Goal: Check status: Check status

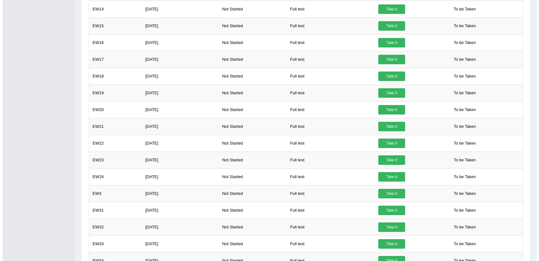
scroll to position [444, 0]
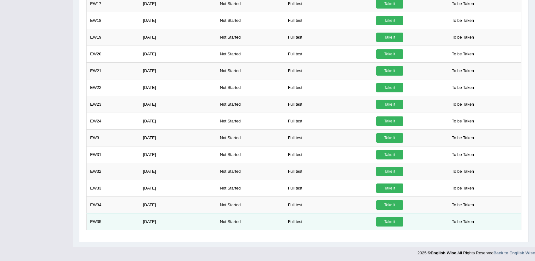
click at [398, 217] on link "Take it" at bounding box center [389, 221] width 27 height 9
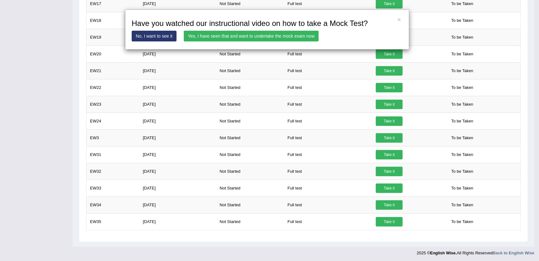
click at [269, 33] on link "Yes, I have seen that and want to undertake the mock exam now" at bounding box center [251, 36] width 135 height 11
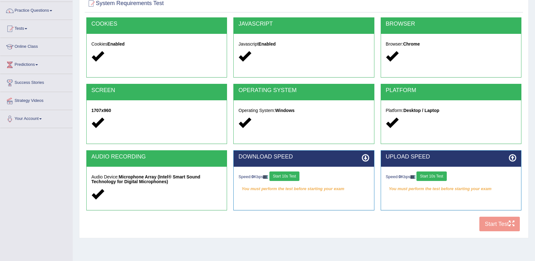
scroll to position [71, 0]
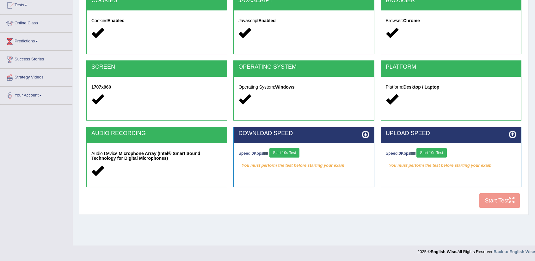
click at [296, 152] on button "Start 10s Test" at bounding box center [284, 152] width 30 height 9
click at [442, 149] on button "Start 10s Test" at bounding box center [431, 152] width 30 height 9
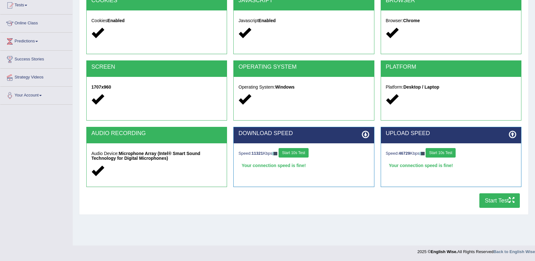
click at [493, 204] on button "Start Test" at bounding box center [499, 200] width 40 height 15
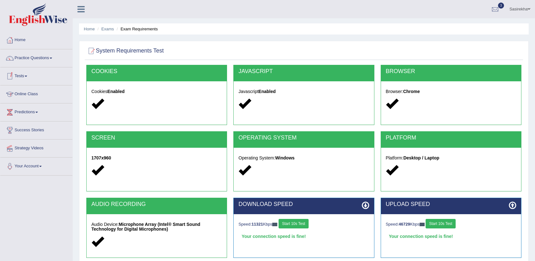
click at [42, 75] on link "Tests" at bounding box center [36, 75] width 72 height 16
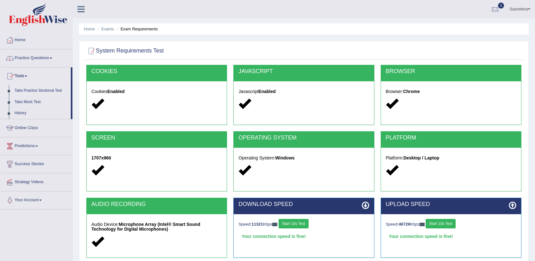
click at [41, 89] on link "Take Practice Sectional Test" at bounding box center [41, 90] width 59 height 11
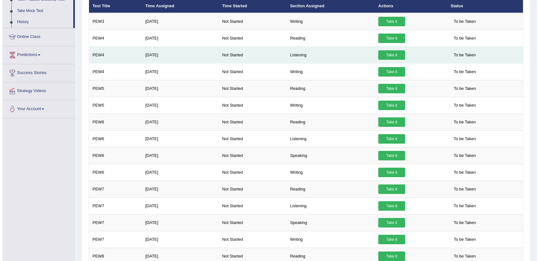
scroll to position [92, 0]
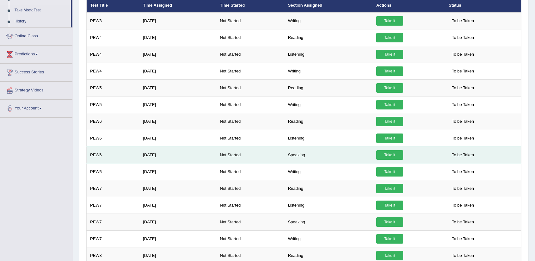
click at [393, 157] on link "Take it" at bounding box center [389, 154] width 27 height 9
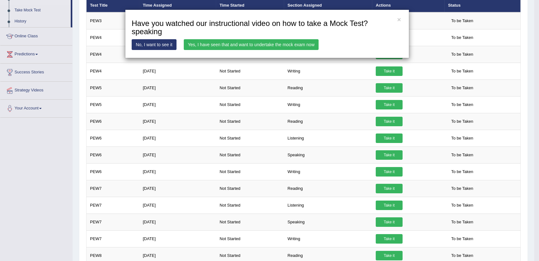
click at [273, 43] on link "Yes, I have seen that and want to undertake the mock exam now" at bounding box center [251, 44] width 135 height 11
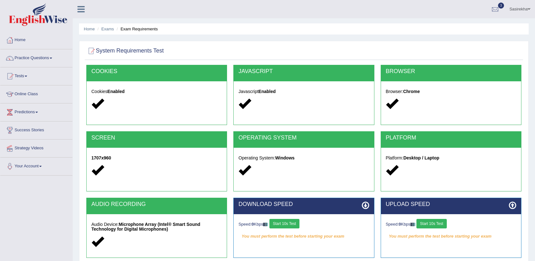
scroll to position [71, 0]
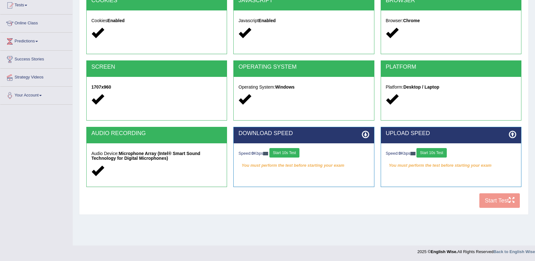
click at [492, 205] on div "COOKIES Cookies Enabled JAVASCRIPT Javascript Enabled BROWSER Browser: Chrome S…" at bounding box center [304, 102] width 438 height 217
click at [490, 200] on div "COOKIES Cookies Enabled JAVASCRIPT Javascript Enabled BROWSER Browser: Chrome S…" at bounding box center [304, 102] width 438 height 217
click at [496, 198] on div "COOKIES Cookies Enabled JAVASCRIPT Javascript Enabled BROWSER Browser: Chrome S…" at bounding box center [304, 102] width 438 height 217
click at [498, 202] on div "COOKIES Cookies Enabled JAVASCRIPT Javascript Enabled BROWSER Browser: Chrome S…" at bounding box center [304, 102] width 438 height 217
click at [294, 155] on button "Start 10s Test" at bounding box center [284, 152] width 30 height 9
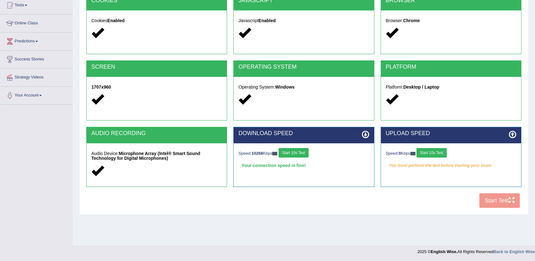
click at [441, 152] on button "Start 10s Test" at bounding box center [431, 152] width 30 height 9
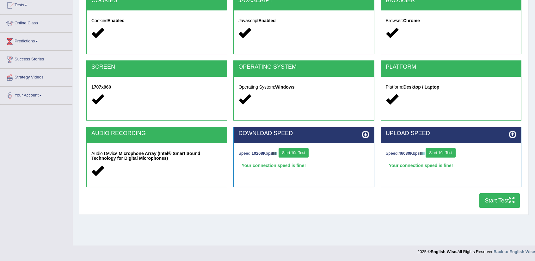
click at [491, 201] on button "Start Test" at bounding box center [499, 200] width 40 height 15
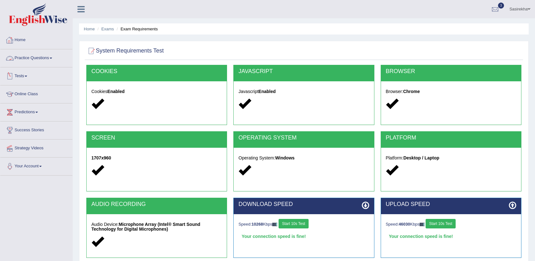
click at [48, 52] on link "Practice Questions" at bounding box center [36, 57] width 72 height 16
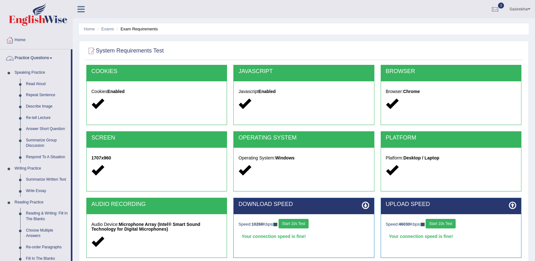
click at [36, 54] on link "Practice Questions" at bounding box center [35, 57] width 70 height 16
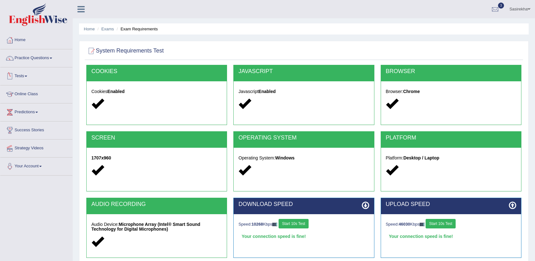
click at [34, 76] on link "Tests" at bounding box center [36, 75] width 72 height 16
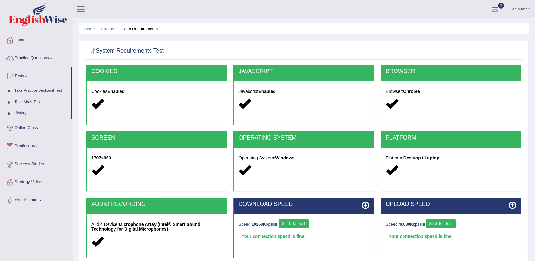
click at [41, 95] on link "Take Practice Sectional Test" at bounding box center [41, 90] width 59 height 11
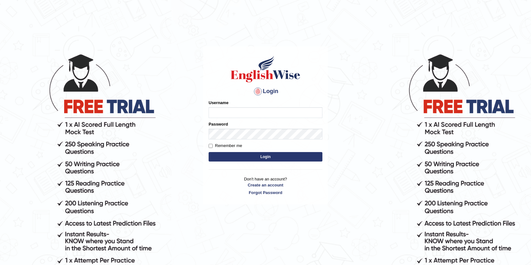
type input "Sasi369"
click at [305, 159] on button "Login" at bounding box center [266, 156] width 114 height 9
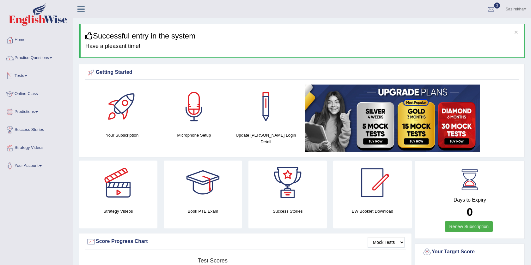
click at [36, 79] on link "Tests" at bounding box center [36, 75] width 72 height 16
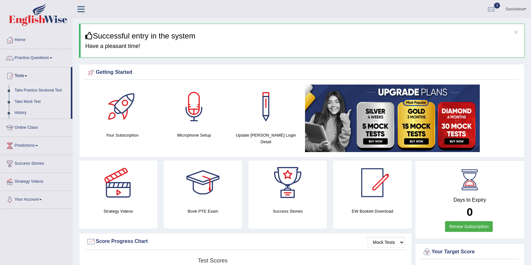
click at [38, 91] on link "Take Practice Sectional Test" at bounding box center [41, 90] width 59 height 11
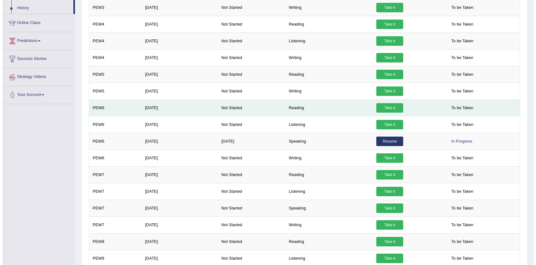
scroll to position [106, 0]
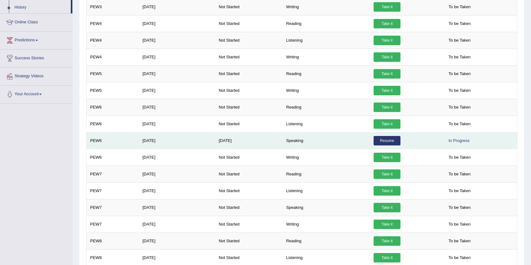
click at [389, 139] on link "Resume" at bounding box center [387, 140] width 27 height 9
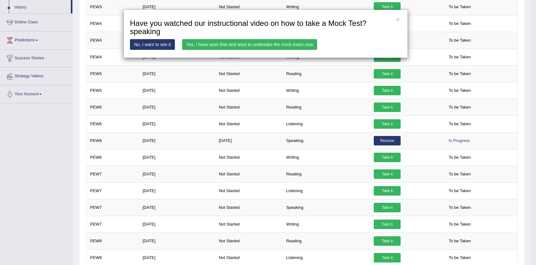
click at [272, 46] on link "Yes, I have seen that and want to undertake the mock exam now" at bounding box center [249, 44] width 135 height 11
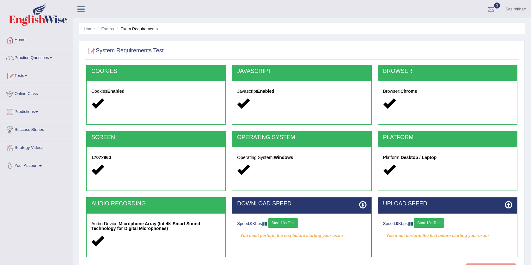
click at [284, 221] on button "Start 10s Test" at bounding box center [283, 223] width 30 height 9
click at [434, 223] on div "Speed: 0 Kbps Start 10s Test" at bounding box center [447, 224] width 129 height 11
click at [430, 225] on button "Start 10s Test" at bounding box center [429, 223] width 30 height 9
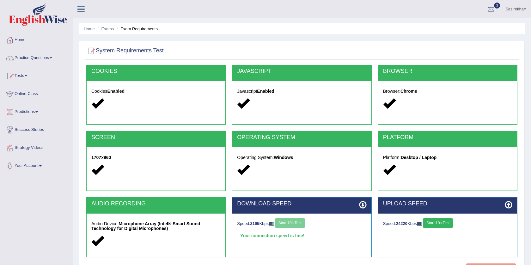
scroll to position [66, 0]
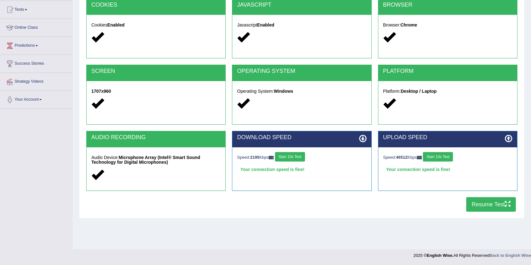
click at [489, 207] on button "Resume Test" at bounding box center [491, 205] width 50 height 15
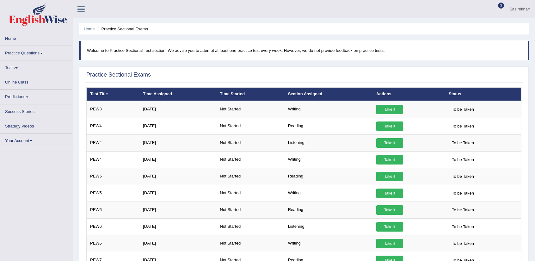
click at [45, 87] on link "Online Class" at bounding box center [36, 81] width 72 height 12
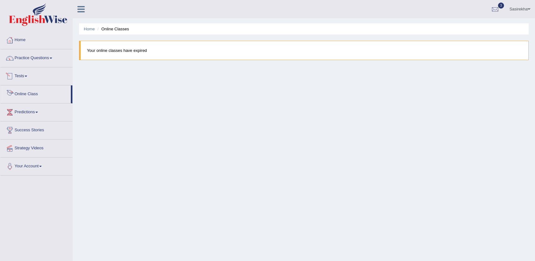
click at [33, 74] on link "Tests" at bounding box center [36, 75] width 72 height 16
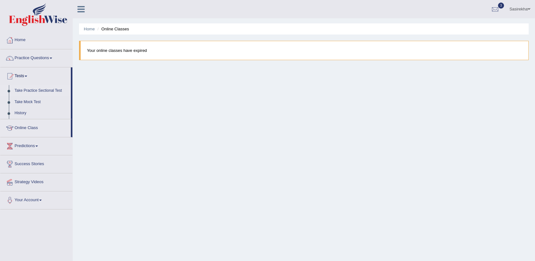
click at [41, 91] on link "Take Practice Sectional Test" at bounding box center [41, 90] width 59 height 11
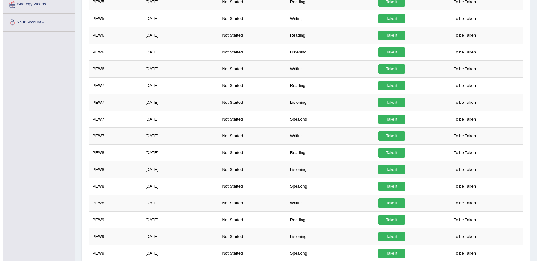
scroll to position [177, 0]
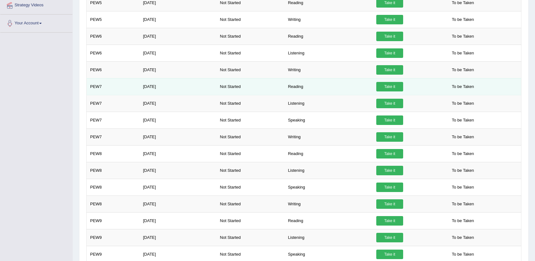
click at [388, 87] on link "Take it" at bounding box center [389, 86] width 27 height 9
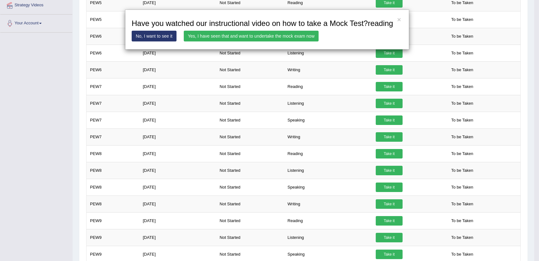
click at [276, 34] on link "Yes, I have seen that and want to undertake the mock exam now" at bounding box center [251, 36] width 135 height 11
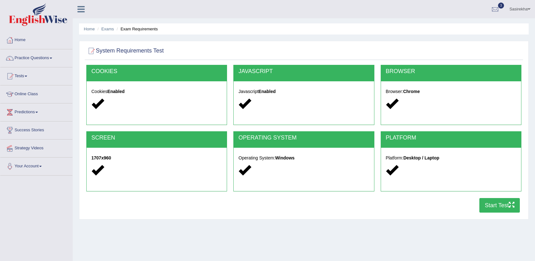
click at [502, 204] on button "Start Test" at bounding box center [499, 205] width 40 height 15
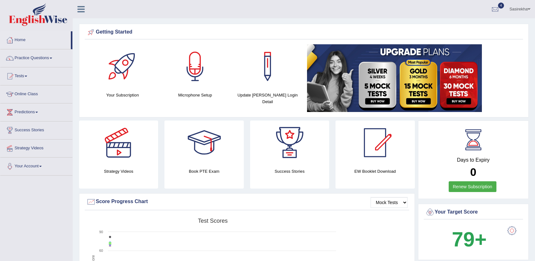
click at [30, 79] on link "Tests" at bounding box center [36, 75] width 72 height 16
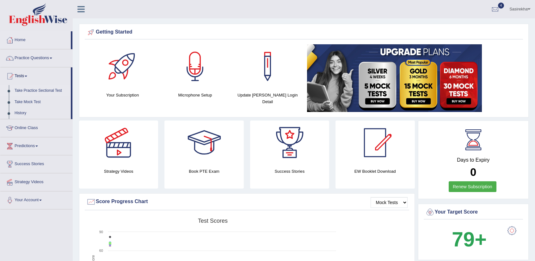
click at [41, 91] on link "Take Practice Sectional Test" at bounding box center [41, 90] width 59 height 11
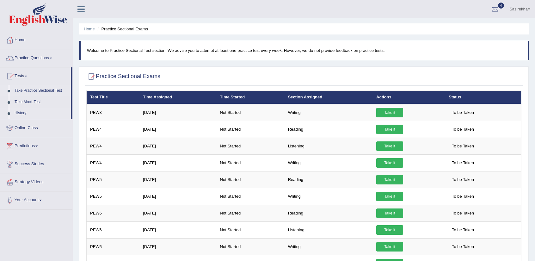
click at [19, 112] on link "History" at bounding box center [41, 112] width 59 height 11
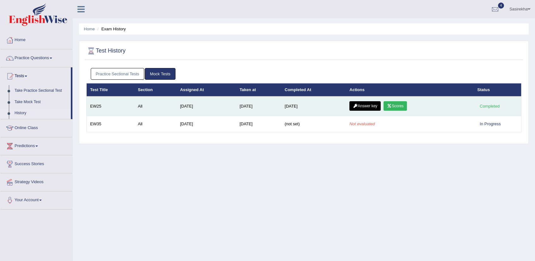
click at [406, 107] on link "Scores" at bounding box center [394, 105] width 23 height 9
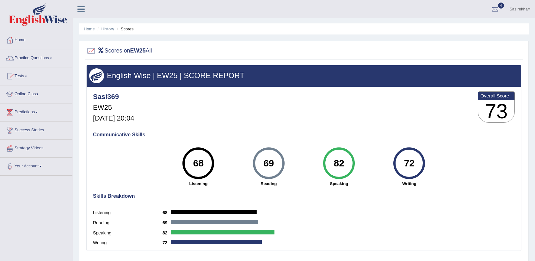
click at [106, 27] on link "History" at bounding box center [107, 29] width 13 height 5
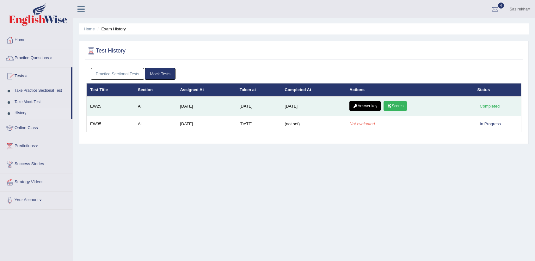
click at [362, 105] on link "Answer key" at bounding box center [364, 105] width 31 height 9
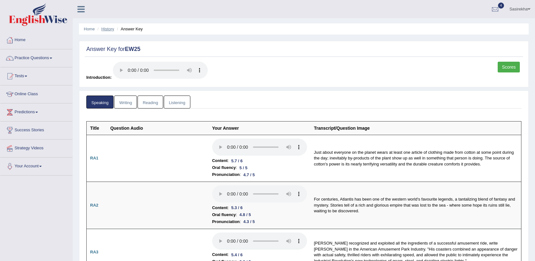
click at [109, 27] on link "History" at bounding box center [107, 29] width 13 height 5
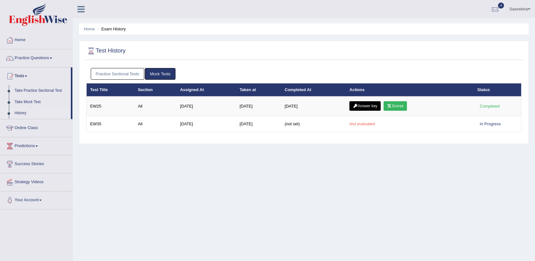
click at [109, 27] on li "Exam History" at bounding box center [111, 29] width 30 height 6
click at [22, 112] on link "History" at bounding box center [41, 112] width 59 height 11
click at [128, 75] on link "Practice Sectional Tests" at bounding box center [118, 74] width 54 height 12
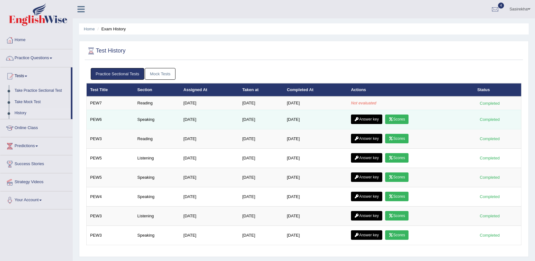
click at [401, 120] on link "Scores" at bounding box center [396, 118] width 23 height 9
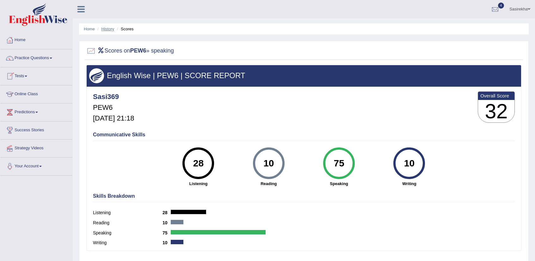
click at [107, 28] on link "History" at bounding box center [107, 29] width 13 height 5
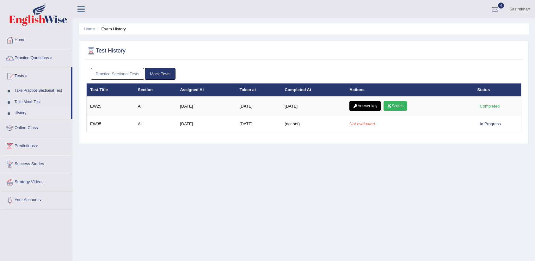
click at [130, 76] on link "Practice Sectional Tests" at bounding box center [118, 74] width 54 height 12
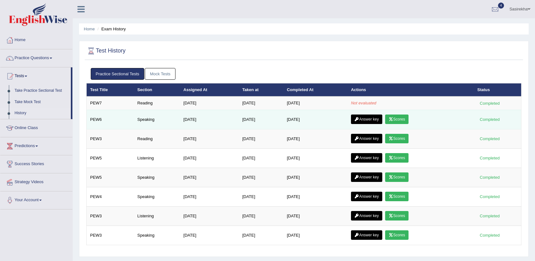
click at [370, 118] on link "Answer key" at bounding box center [366, 118] width 31 height 9
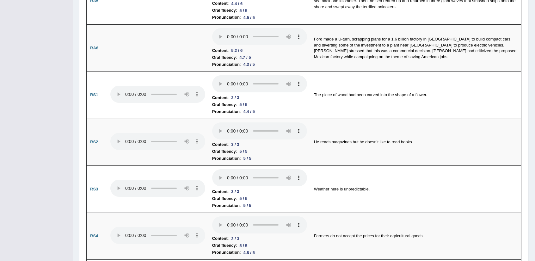
scroll to position [362, 0]
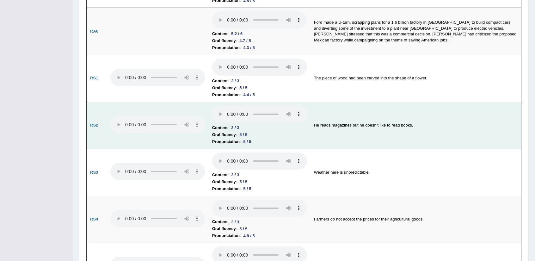
click at [374, 147] on td "He reads magazines but he doesn’t like to read books." at bounding box center [415, 125] width 211 height 47
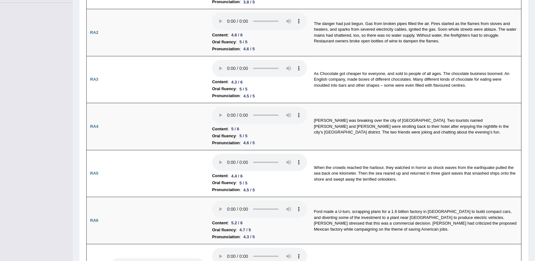
scroll to position [0, 0]
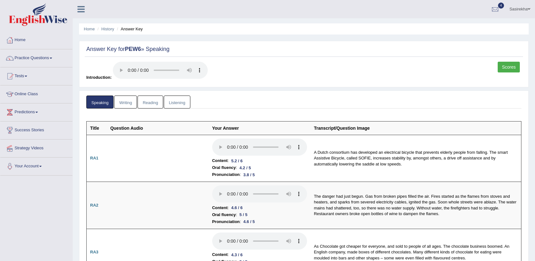
click at [108, 32] on li "History" at bounding box center [105, 29] width 18 height 6
drag, startPoint x: 107, startPoint y: 27, endPoint x: 107, endPoint y: 32, distance: 4.4
click at [107, 32] on ul "Home History Answer Key" at bounding box center [303, 28] width 449 height 11
click at [106, 27] on link "History" at bounding box center [107, 29] width 13 height 5
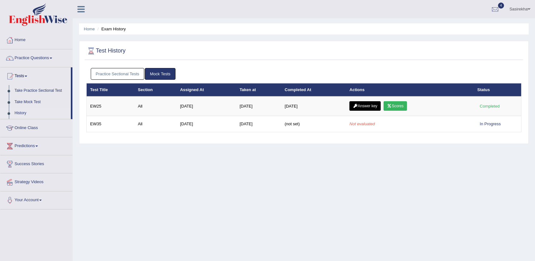
click at [119, 74] on link "Practice Sectional Tests" at bounding box center [118, 74] width 54 height 12
click at [130, 75] on link "Practice Sectional Tests" at bounding box center [118, 74] width 54 height 12
click at [113, 78] on link "Practice Sectional Tests" at bounding box center [118, 74] width 54 height 12
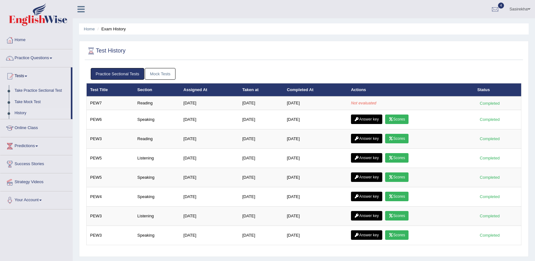
click at [69, 9] on span at bounding box center [38, 14] width 68 height 23
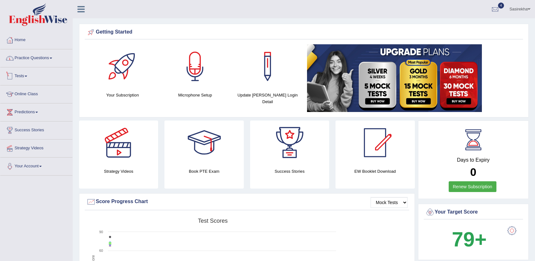
click at [38, 77] on link "Tests" at bounding box center [36, 75] width 72 height 16
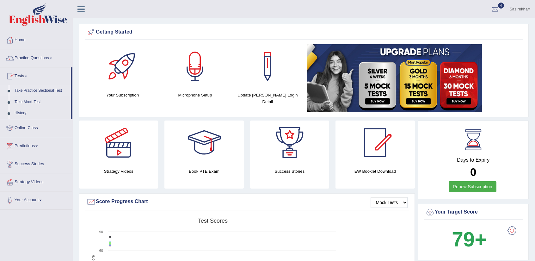
click at [42, 89] on link "Take Practice Sectional Test" at bounding box center [41, 90] width 59 height 11
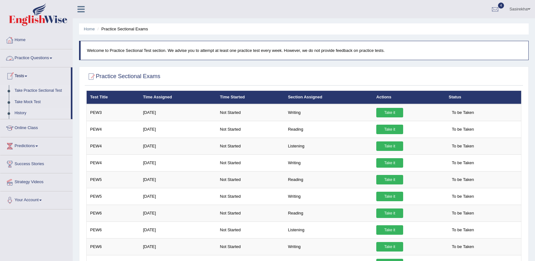
click at [25, 114] on link "History" at bounding box center [41, 112] width 59 height 11
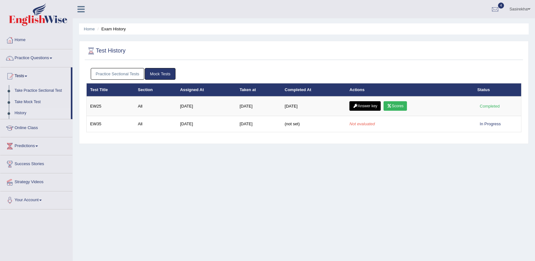
click at [133, 75] on link "Practice Sectional Tests" at bounding box center [118, 74] width 54 height 12
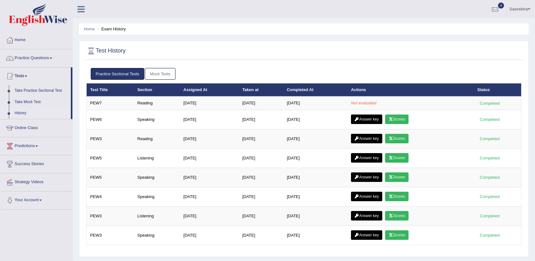
click at [133, 75] on link "Practice Sectional Tests" at bounding box center [118, 74] width 54 height 12
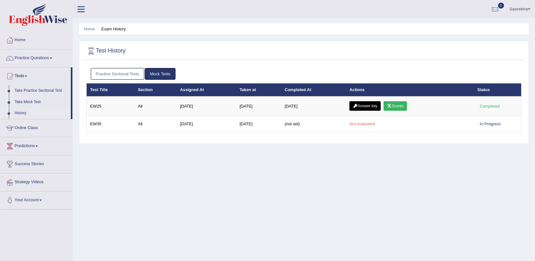
click at [127, 72] on link "Practice Sectional Tests" at bounding box center [118, 74] width 54 height 12
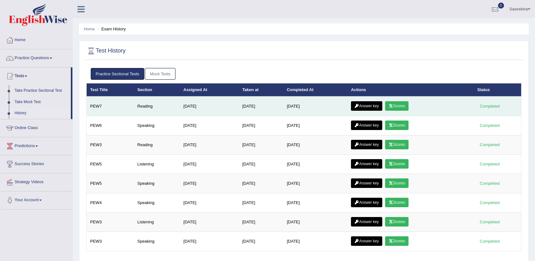
click at [402, 103] on link "Scores" at bounding box center [396, 105] width 23 height 9
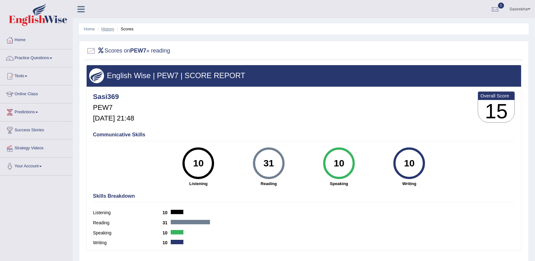
click at [107, 30] on link "History" at bounding box center [107, 29] width 13 height 5
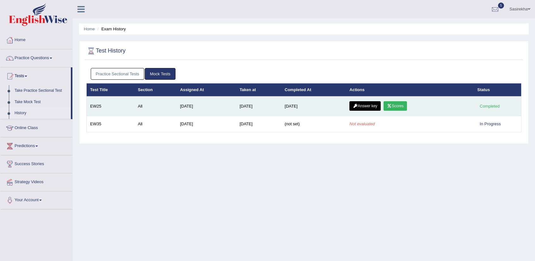
click at [366, 104] on link "Answer key" at bounding box center [364, 105] width 31 height 9
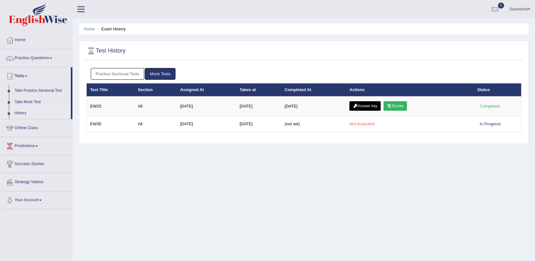
click at [131, 71] on link "Practice Sectional Tests" at bounding box center [118, 74] width 54 height 12
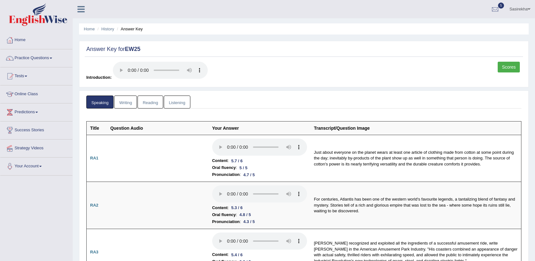
click at [102, 33] on ul "Home History Answer Key" at bounding box center [303, 28] width 449 height 11
click at [106, 30] on link "History" at bounding box center [107, 29] width 13 height 5
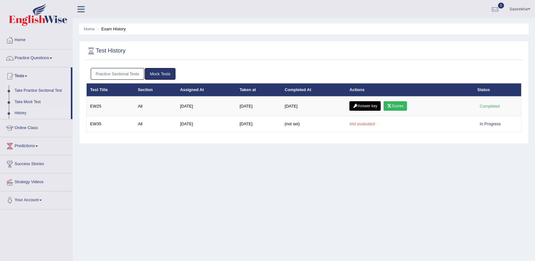
click at [115, 76] on link "Practice Sectional Tests" at bounding box center [118, 74] width 54 height 12
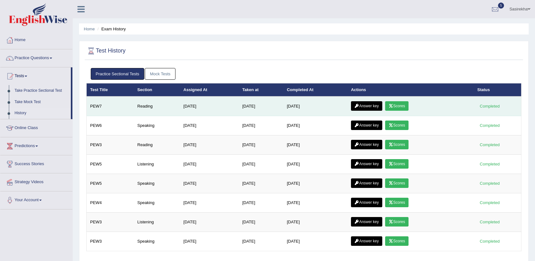
click at [366, 109] on link "Answer key" at bounding box center [366, 105] width 31 height 9
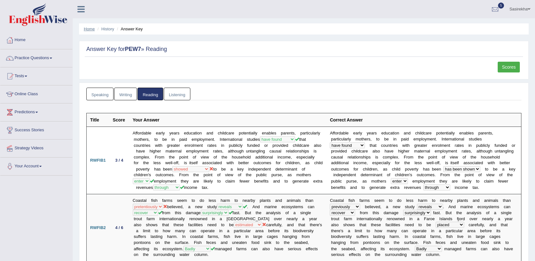
click at [90, 29] on link "Home" at bounding box center [89, 29] width 11 height 5
